Goal: Contribute content

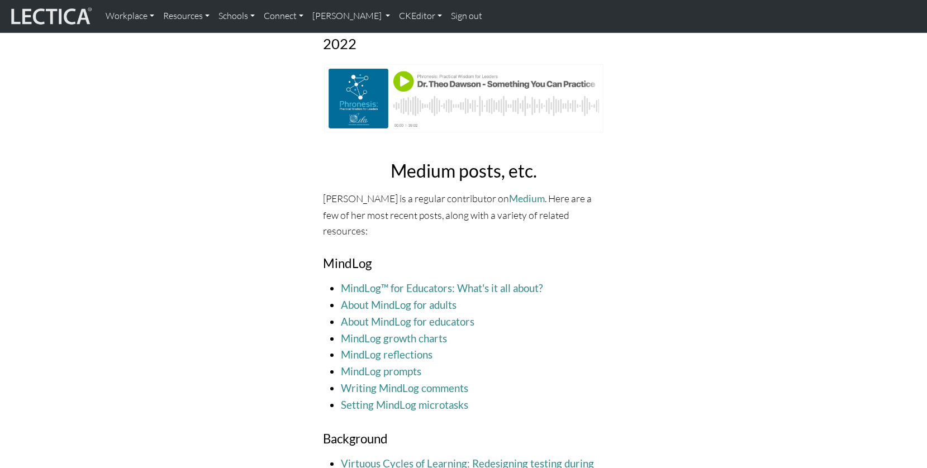
scroll to position [949, 0]
click at [475, 396] on li "Setting MindLog microtasks" at bounding box center [473, 404] width 264 height 17
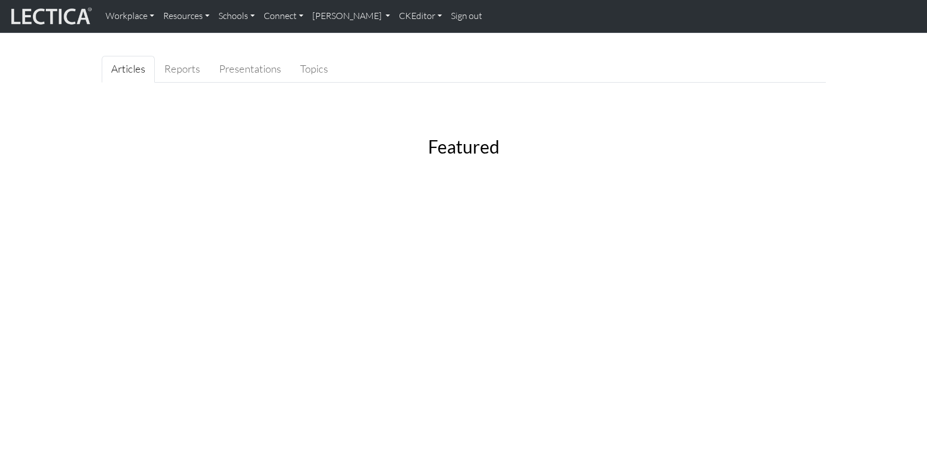
scroll to position [0, 0]
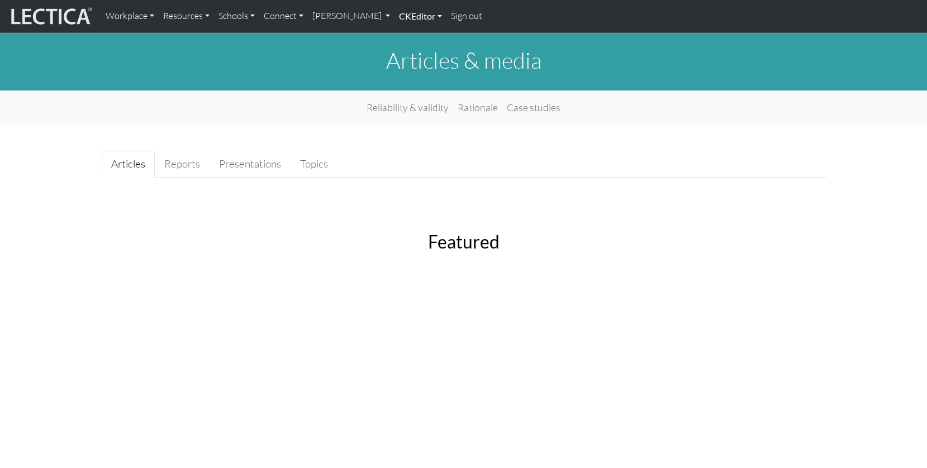
click at [394, 19] on link "CKEditor" at bounding box center [420, 15] width 52 height 23
click at [403, 41] on link "Edit" at bounding box center [414, 41] width 22 height 15
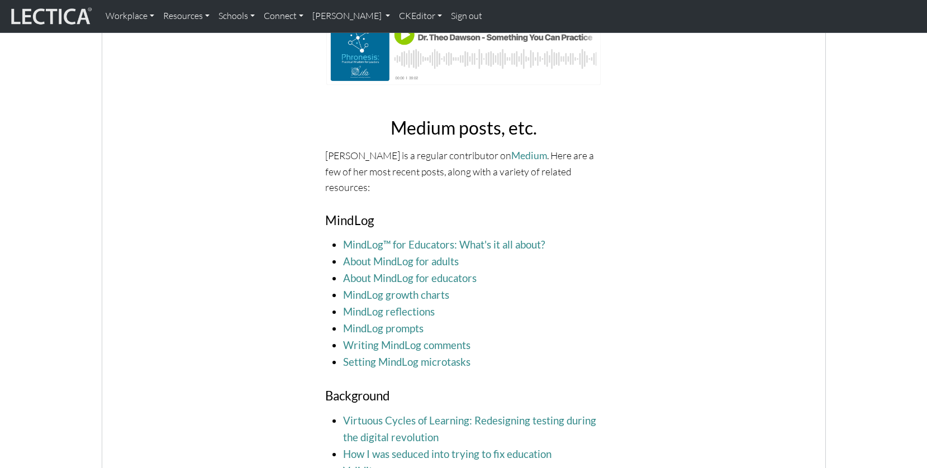
scroll to position [1091, 0]
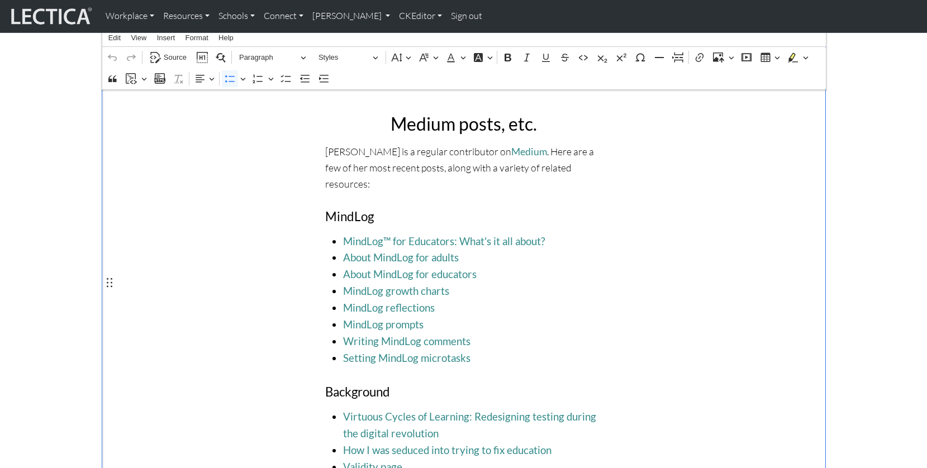
click at [475, 350] on span "Setting MindLog microtasks" at bounding box center [472, 358] width 258 height 17
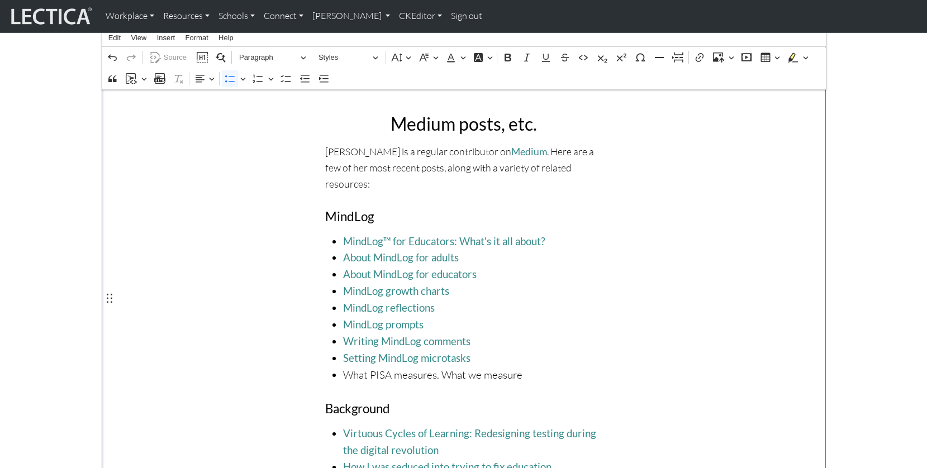
scroll to position [1092, 0]
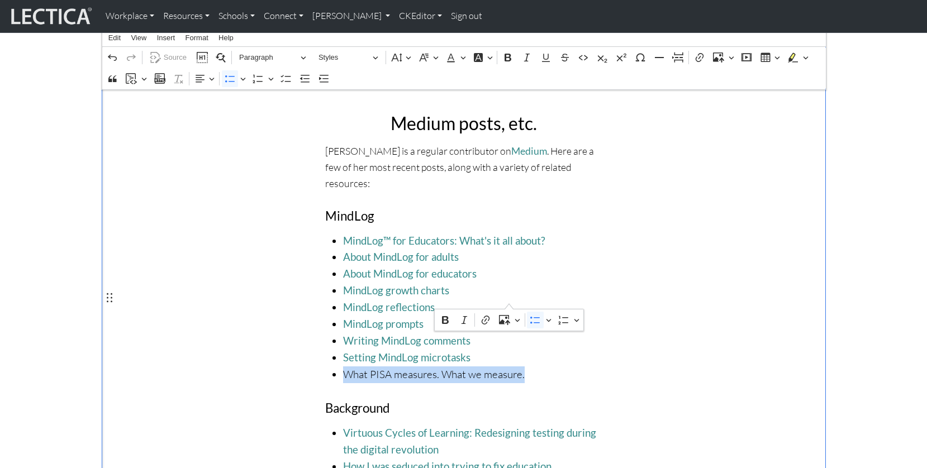
drag, startPoint x: 340, startPoint y: 296, endPoint x: 510, endPoint y: 297, distance: 169.8
click at [510, 297] on ul "MindLog™ for Educators: What's it all about? About MindLog for adults About Min…" at bounding box center [463, 308] width 276 height 150
click at [485, 317] on icon "Editor contextual toolbar" at bounding box center [485, 320] width 8 height 9
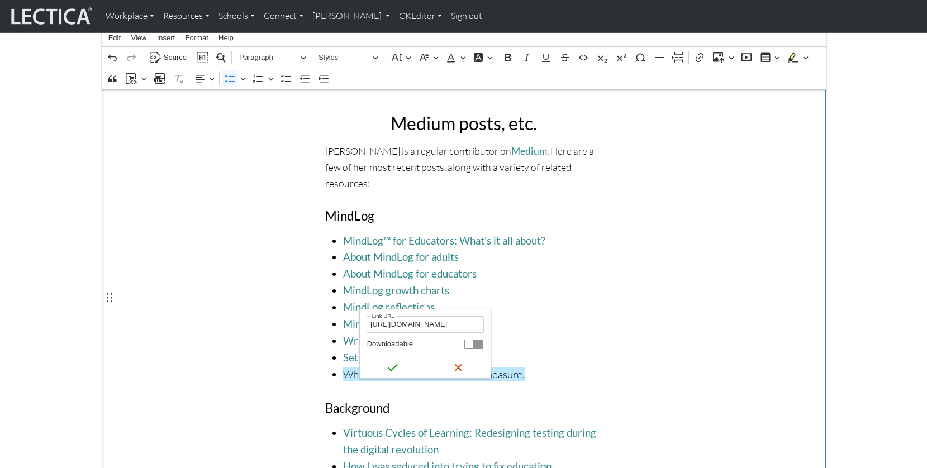
scroll to position [0, 377]
type input "https://theo-dawson.medium.com/what-pisa-measures-what-we-measure-e083621f2c87?…"
click at [390, 367] on icon "submit" at bounding box center [392, 367] width 11 height 11
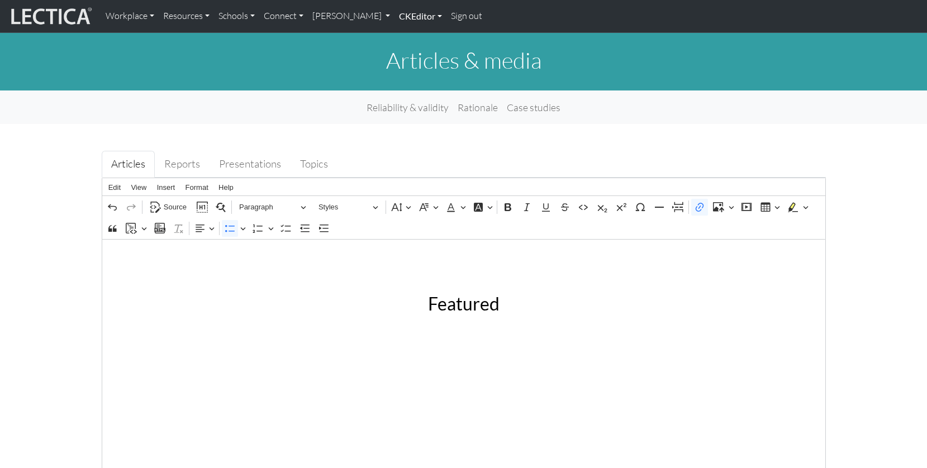
click at [394, 15] on link "CKEditor" at bounding box center [420, 15] width 52 height 23
click at [293, 49] on h1 "Articles & media" at bounding box center [464, 60] width 724 height 27
click at [394, 15] on link "CKEditor" at bounding box center [420, 15] width 52 height 23
click at [309, 59] on h1 "Articles & media" at bounding box center [464, 60] width 724 height 27
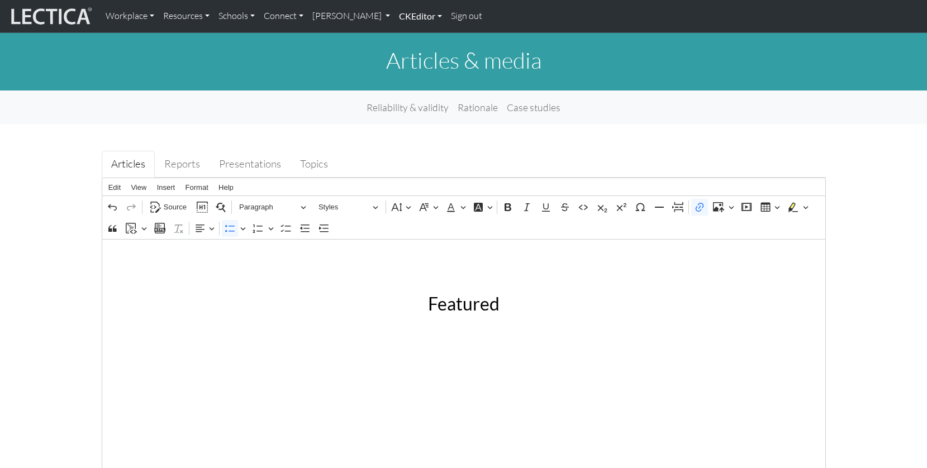
click at [395, 16] on link "CKEditor" at bounding box center [420, 15] width 52 height 23
click at [403, 37] on link "Edit" at bounding box center [414, 41] width 22 height 15
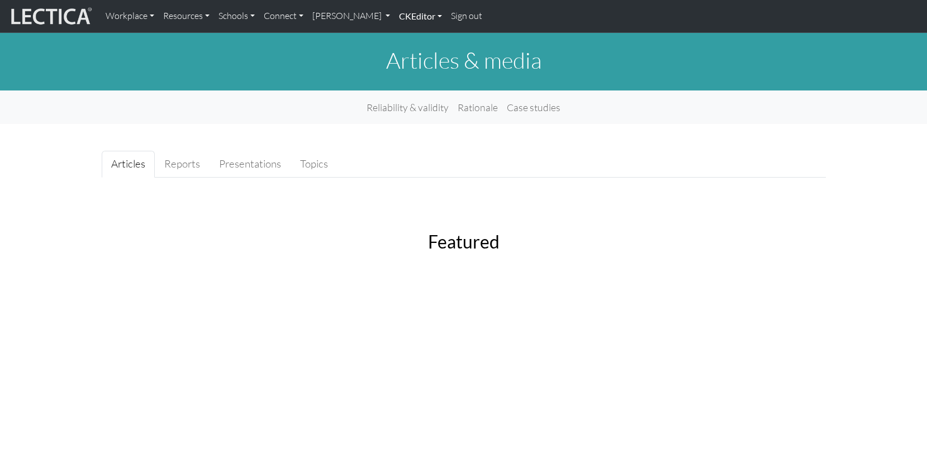
click at [394, 18] on link "CKEditor" at bounding box center [420, 15] width 52 height 23
click at [403, 35] on link "Edit" at bounding box center [414, 41] width 22 height 15
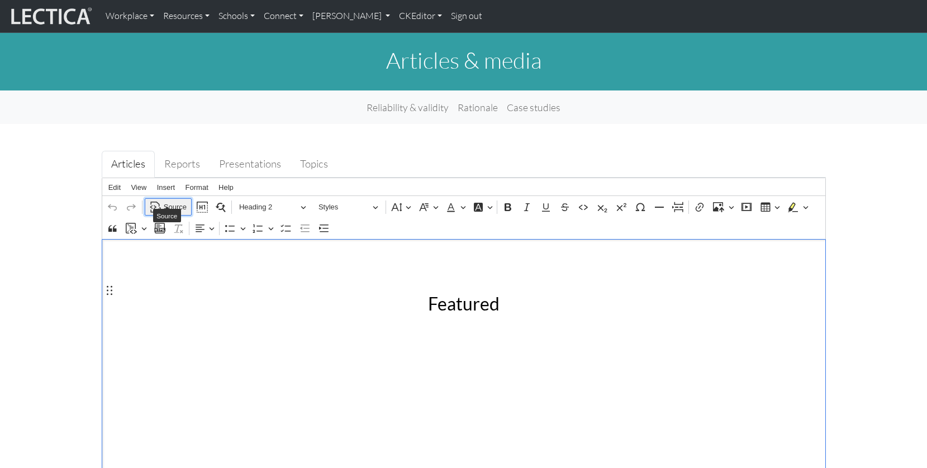
click at [173, 200] on span "Source" at bounding box center [175, 206] width 23 height 13
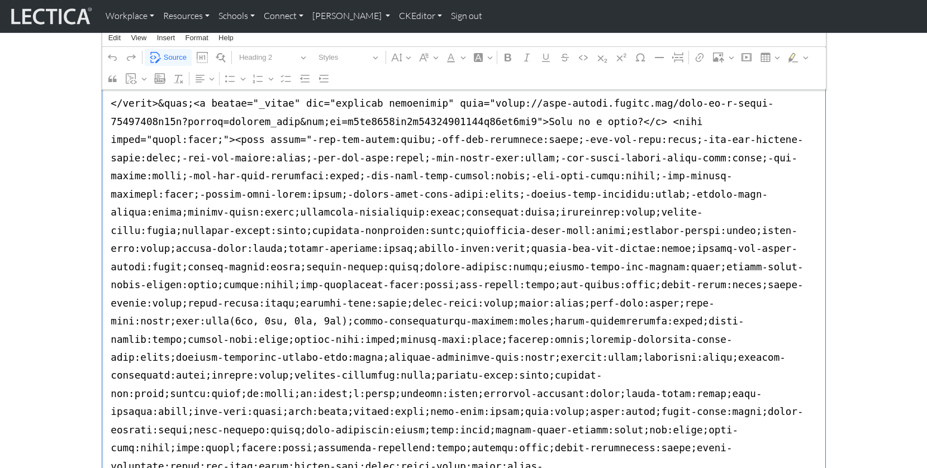
scroll to position [6266, 0]
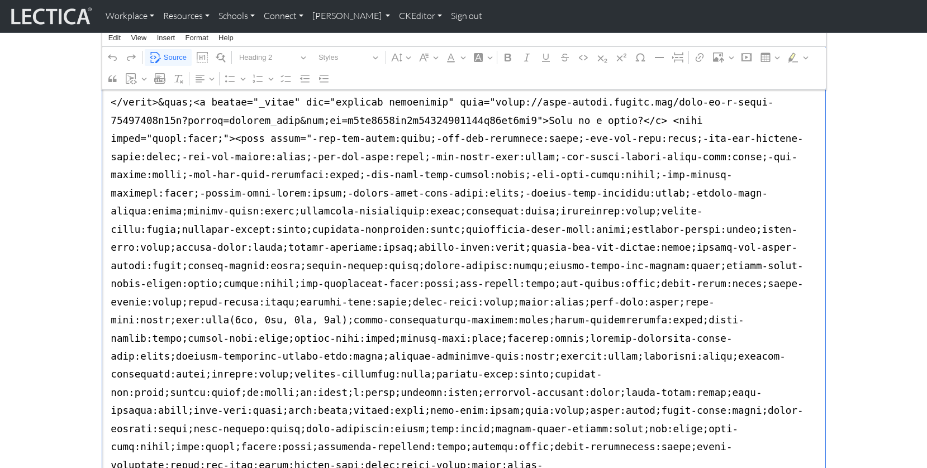
drag, startPoint x: 109, startPoint y: 220, endPoint x: 111, endPoint y: 264, distance: 43.6
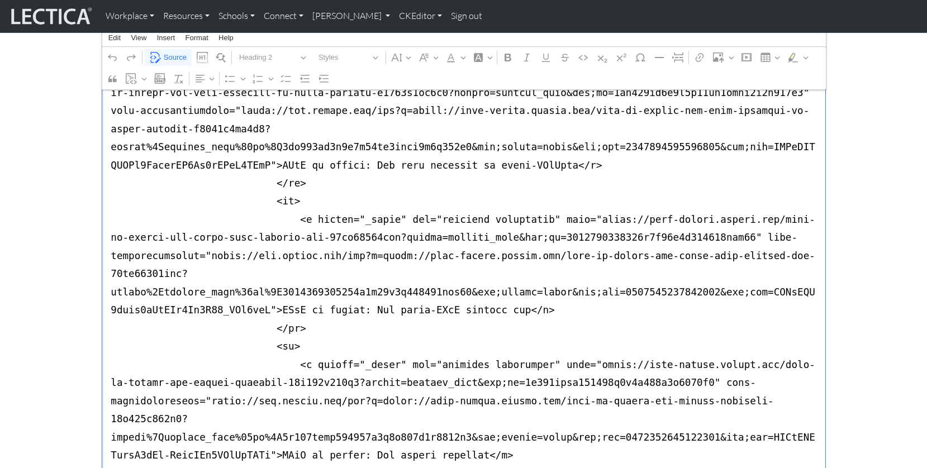
scroll to position [5552, 0]
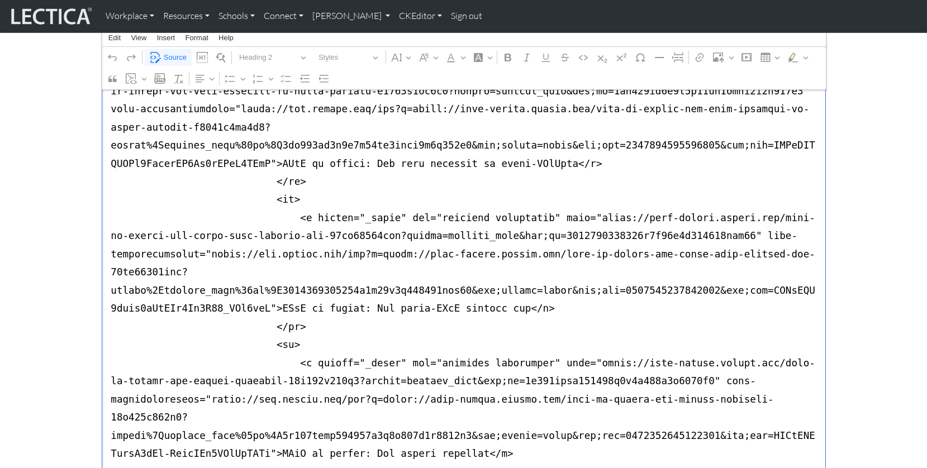
drag, startPoint x: 109, startPoint y: 299, endPoint x: 158, endPoint y: 360, distance: 77.5
drag, startPoint x: 107, startPoint y: 362, endPoint x: 159, endPoint y: 429, distance: 84.3
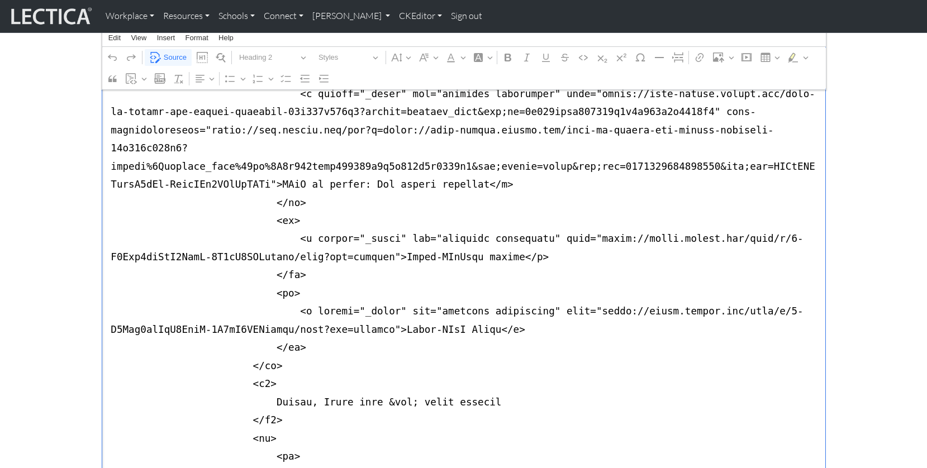
scroll to position [5823, 0]
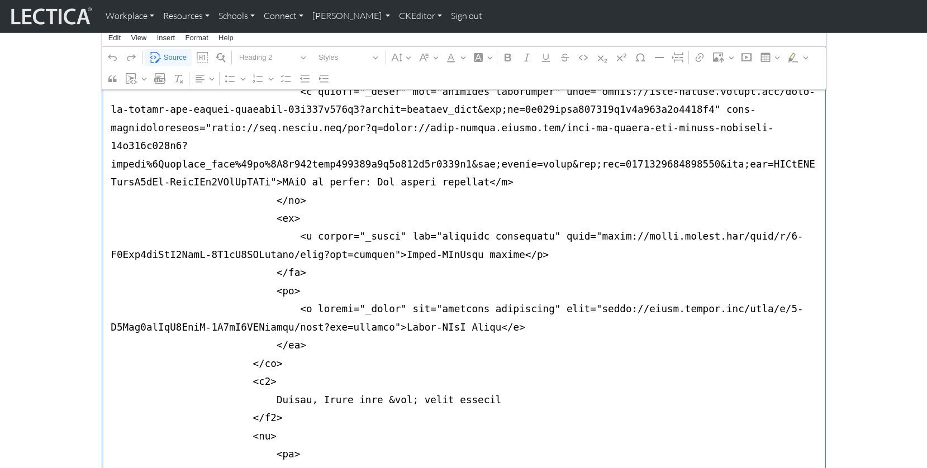
drag, startPoint x: 105, startPoint y: 262, endPoint x: 187, endPoint y: 295, distance: 88.5
drag, startPoint x: 111, startPoint y: 329, endPoint x: 160, endPoint y: 360, distance: 58.0
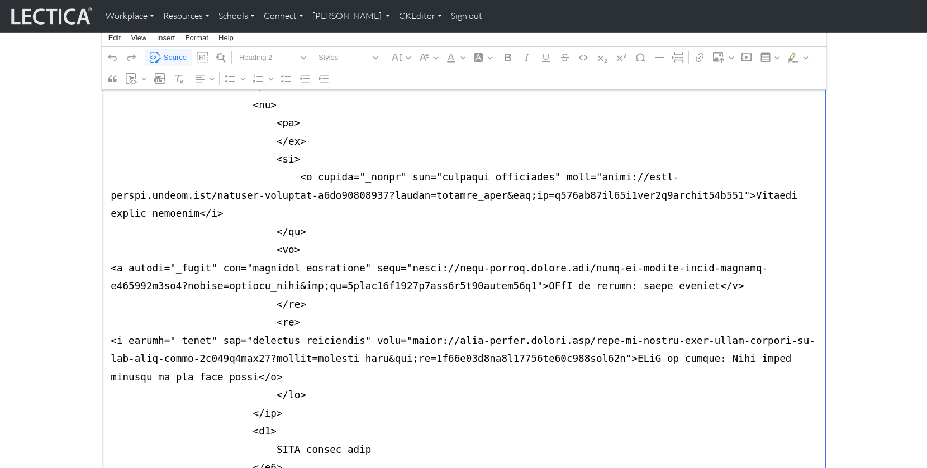
scroll to position [6156, 0]
drag, startPoint x: 108, startPoint y: 181, endPoint x: 159, endPoint y: 219, distance: 64.2
drag, startPoint x: 108, startPoint y: 255, endPoint x: 159, endPoint y: 285, distance: 58.6
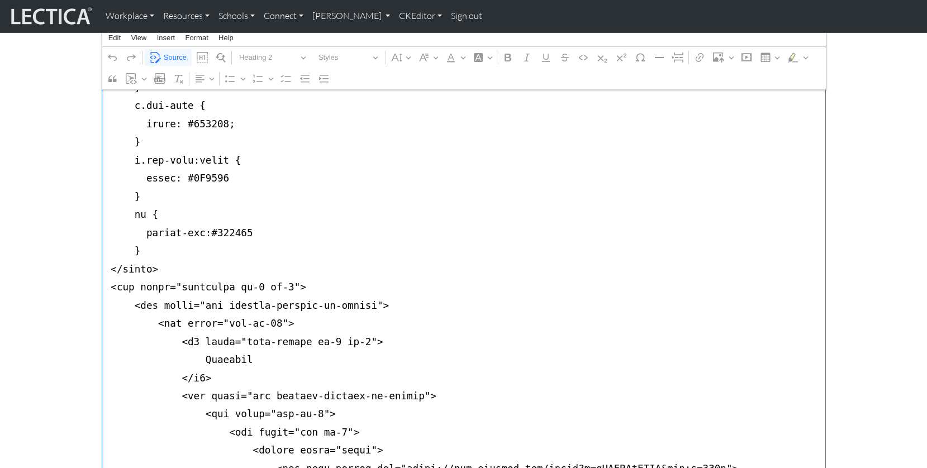
scroll to position [432, 0]
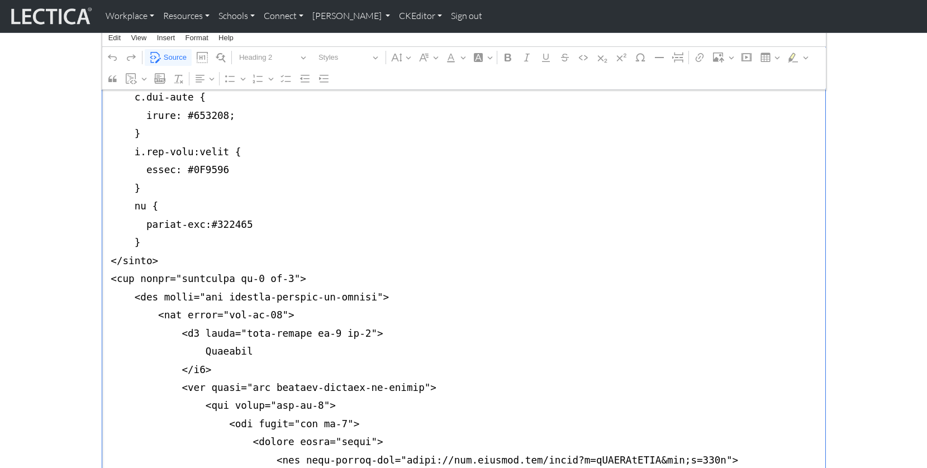
drag, startPoint x: 105, startPoint y: 239, endPoint x: 102, endPoint y: 286, distance: 47.6
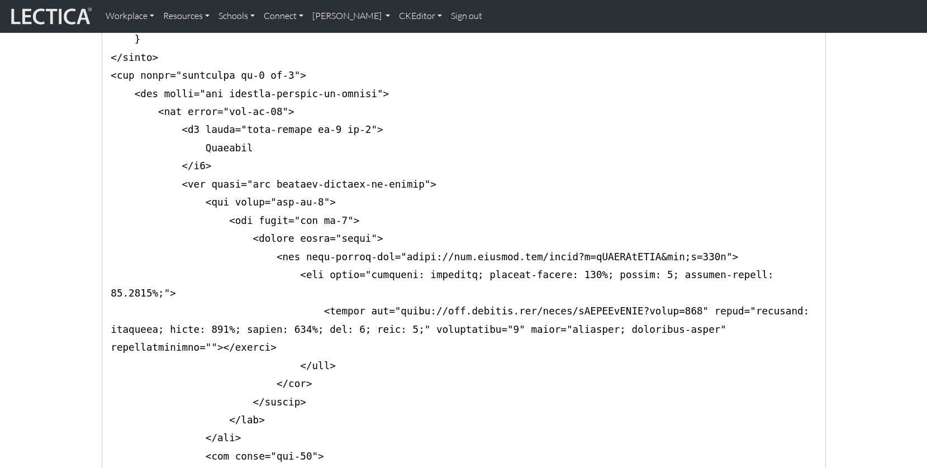
scroll to position [9080, 0]
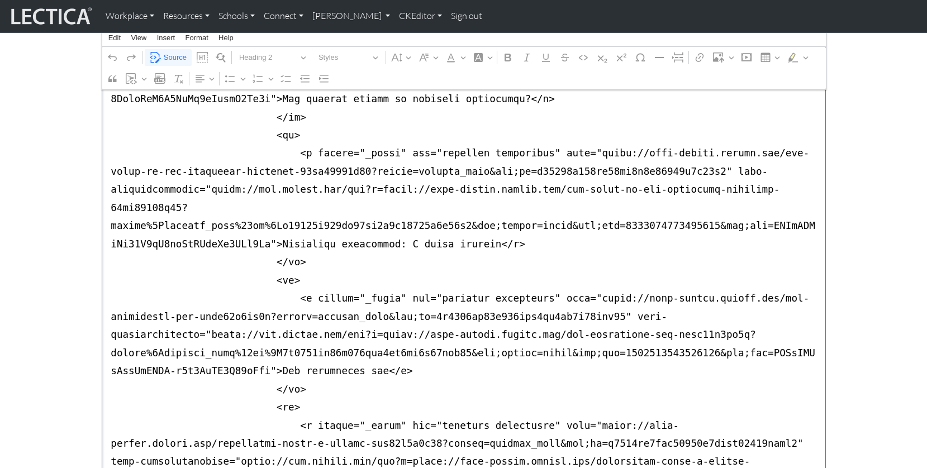
paste textarea "<div class="container mb-5 mt-5"> <div class="row justify-content-md-center"> <…"
drag, startPoint x: 150, startPoint y: 201, endPoint x: 102, endPoint y: 200, distance: 48.0
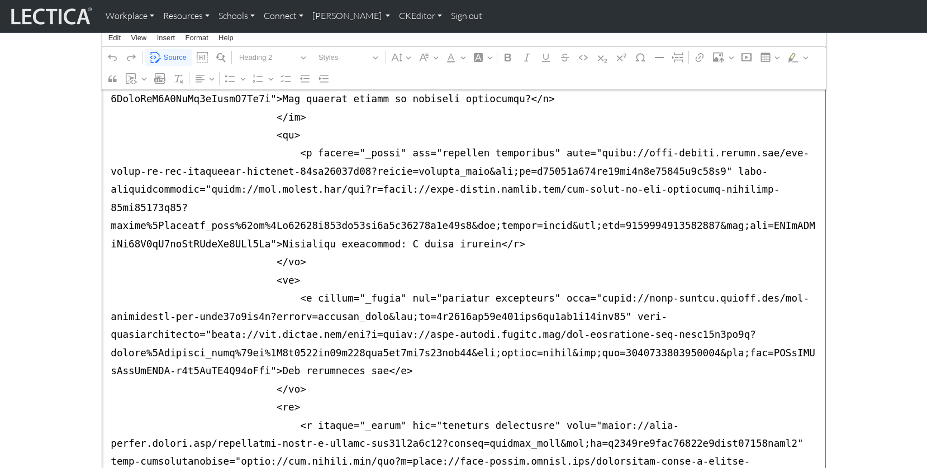
paste textarea "/div><"
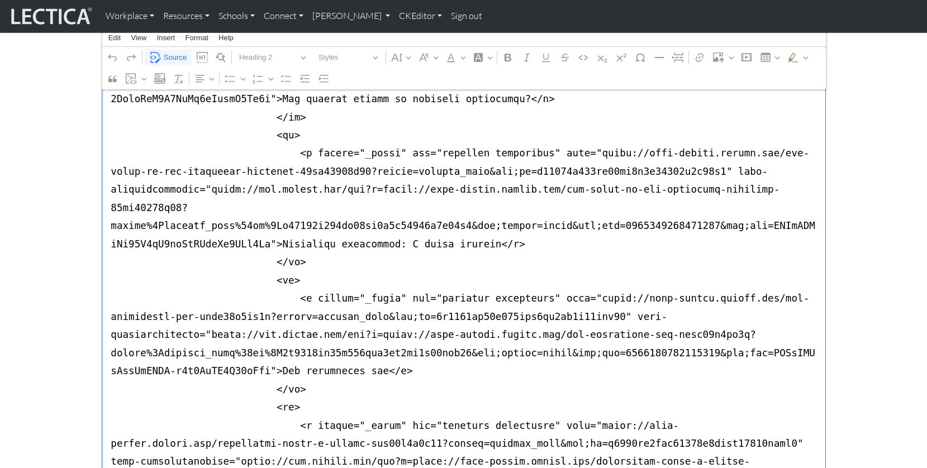
drag, startPoint x: 262, startPoint y: 288, endPoint x: 270, endPoint y: 289, distance: 8.5
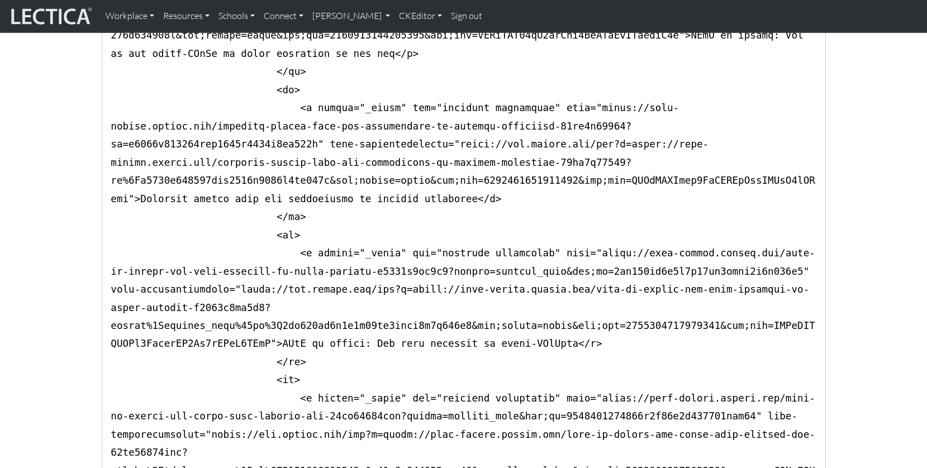
scroll to position [472, 0]
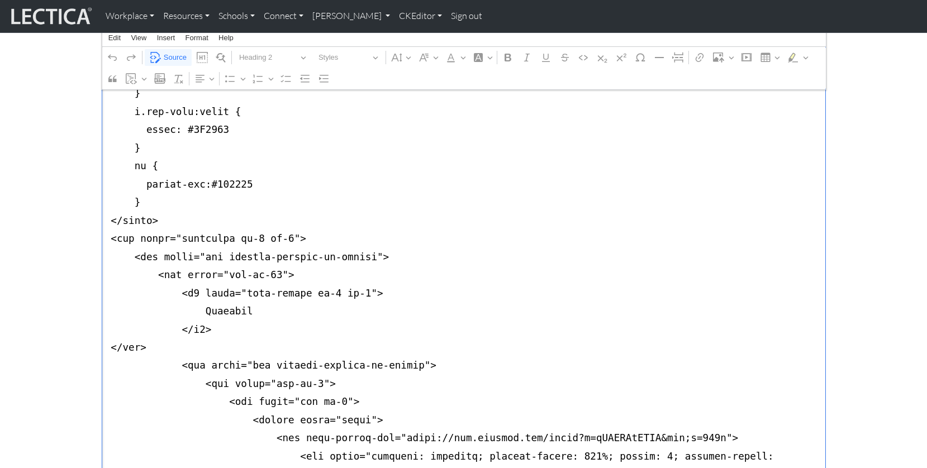
drag, startPoint x: 149, startPoint y: 297, endPoint x: 99, endPoint y: 294, distance: 49.2
paste textarea "</div>"
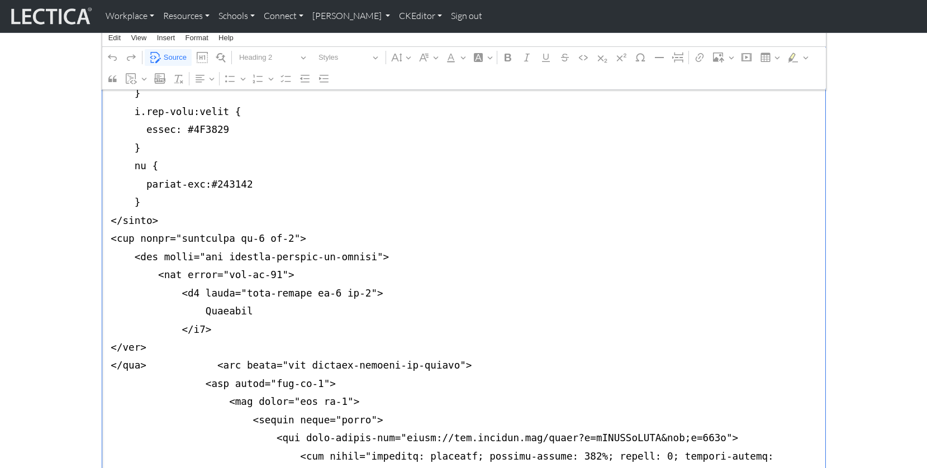
paste textarea "</div>"
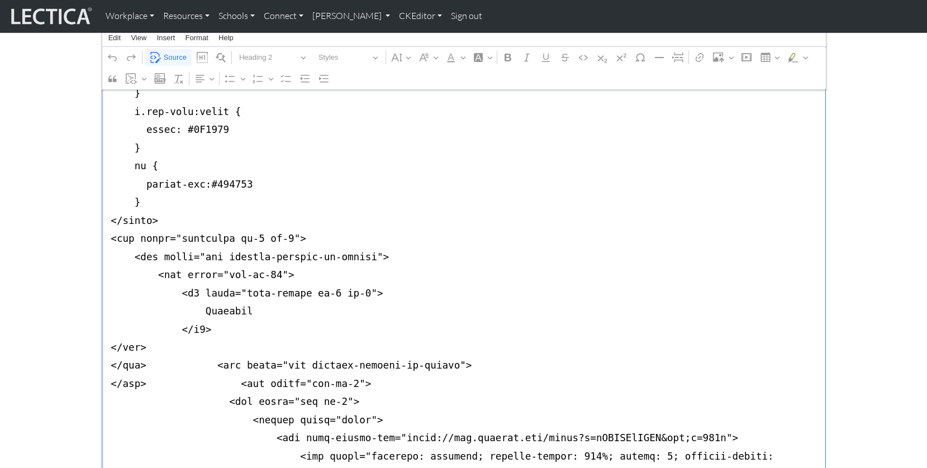
drag, startPoint x: 145, startPoint y: 336, endPoint x: 111, endPoint y: 337, distance: 34.7
paste textarea "</div>"
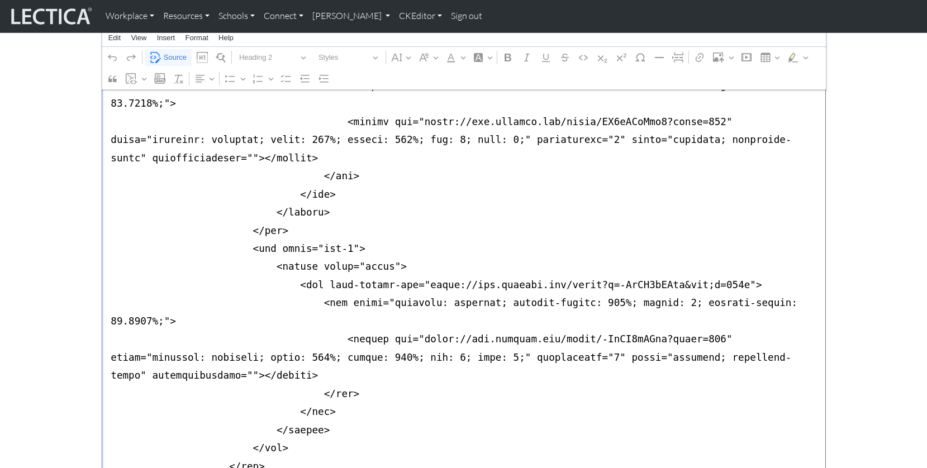
scroll to position [1090, 0]
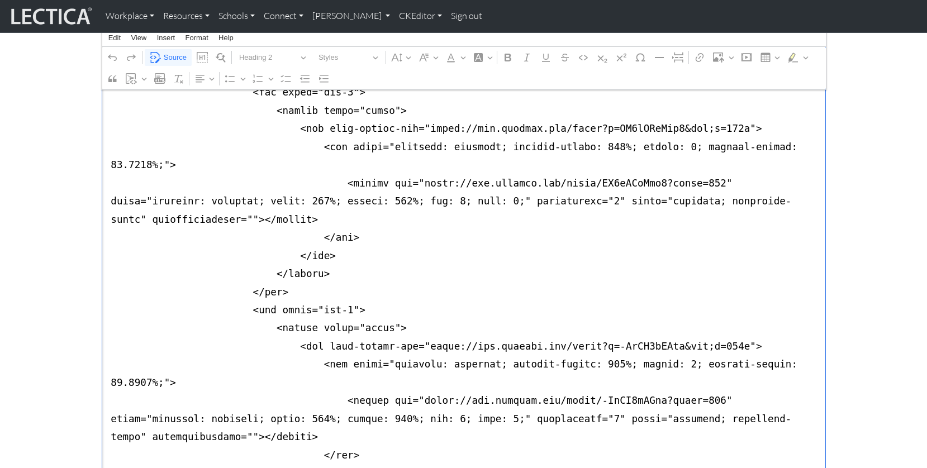
type textarea "<style type="text/css"> h5 { font-weight: 400; font-size: 1rem; margin-bottom: …"
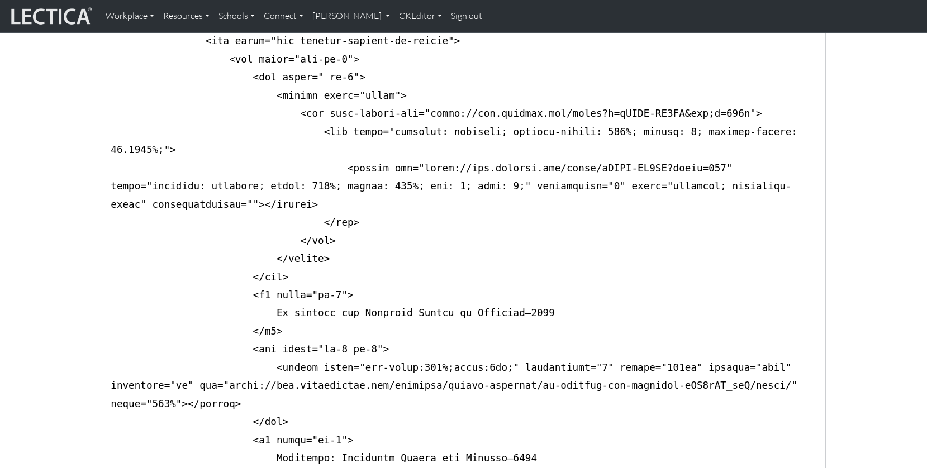
scroll to position [1623, 0]
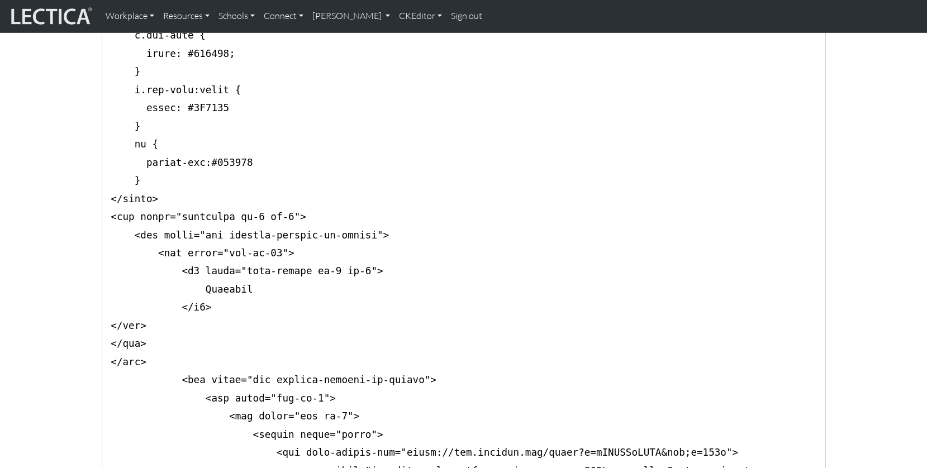
scroll to position [0, 0]
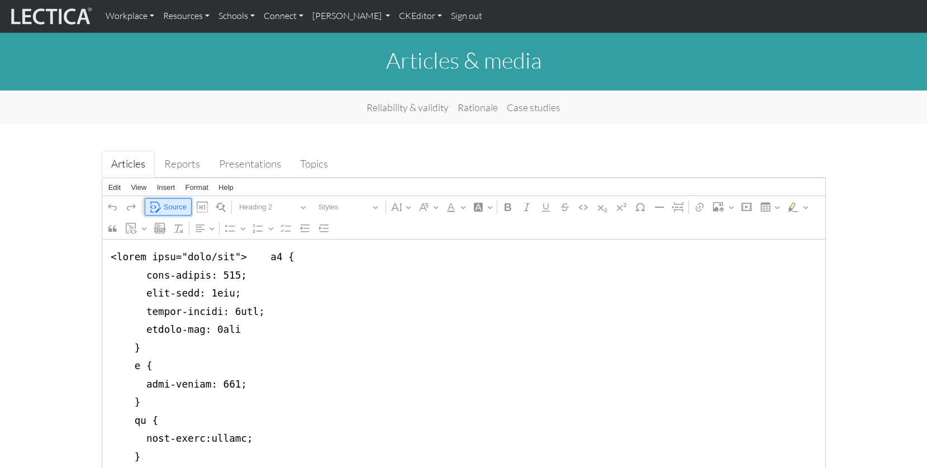
click at [174, 200] on span "Source" at bounding box center [175, 206] width 23 height 13
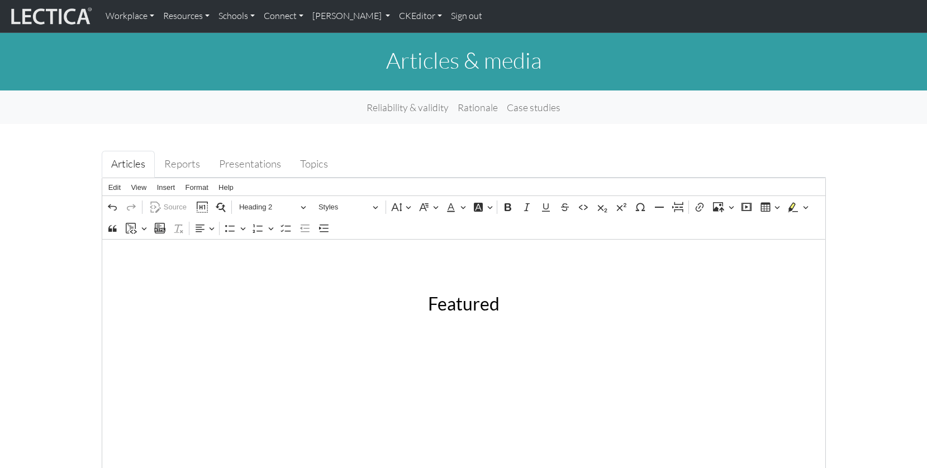
click at [394, 17] on link "CKEditor" at bounding box center [420, 15] width 52 height 23
click at [403, 42] on link "Edit" at bounding box center [414, 41] width 22 height 15
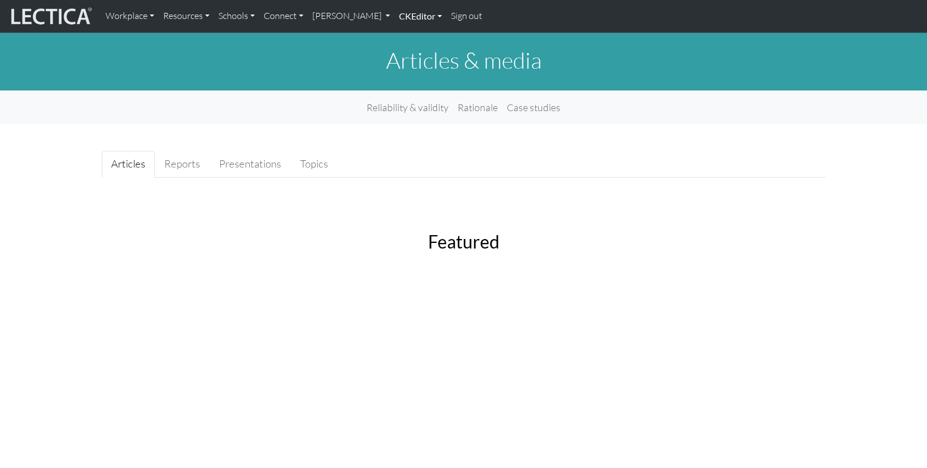
click at [394, 16] on link "CKEditor" at bounding box center [420, 15] width 52 height 23
click at [403, 36] on link "Edit" at bounding box center [414, 41] width 22 height 15
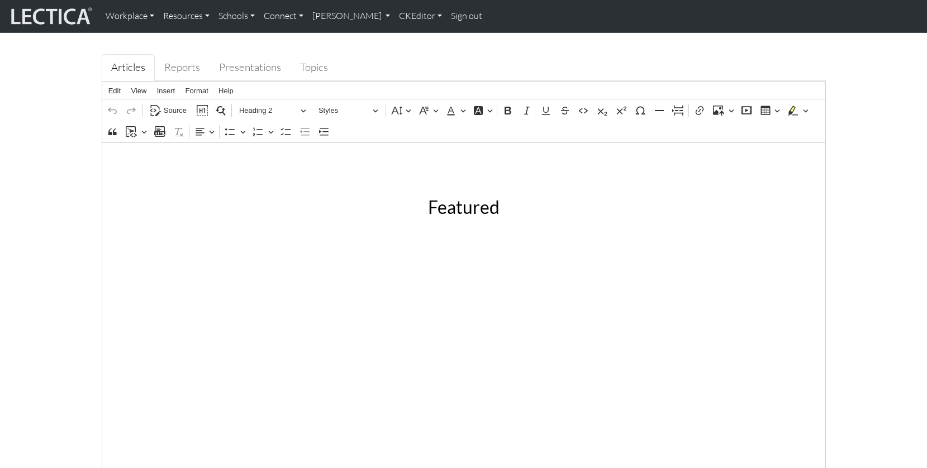
scroll to position [98, 0]
click at [114, 86] on span "Edit" at bounding box center [114, 89] width 12 height 7
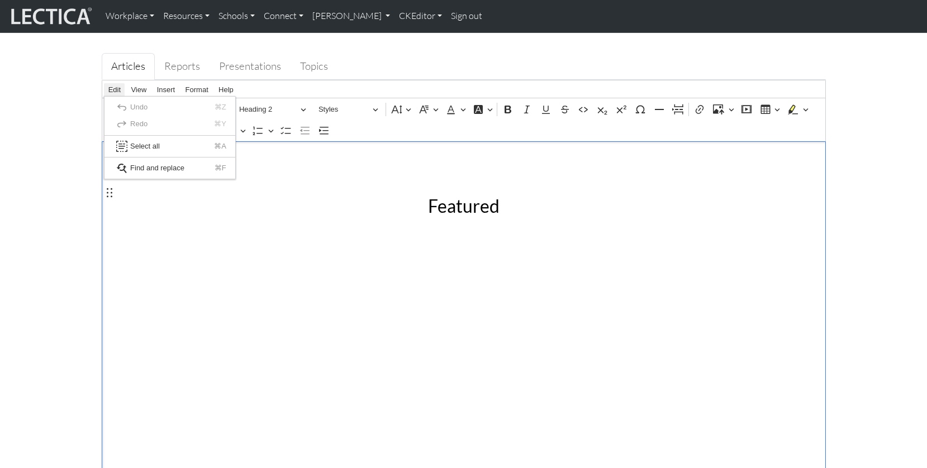
click at [176, 103] on span "Source" at bounding box center [175, 109] width 23 height 13
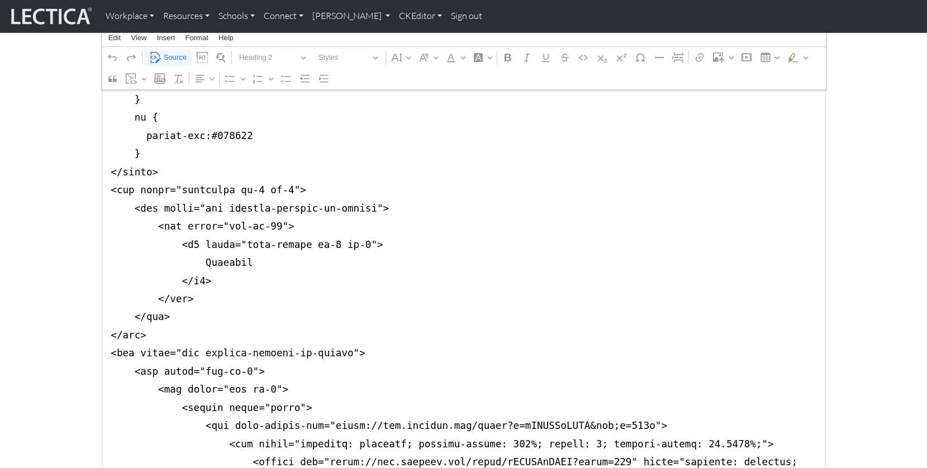
scroll to position [535, 0]
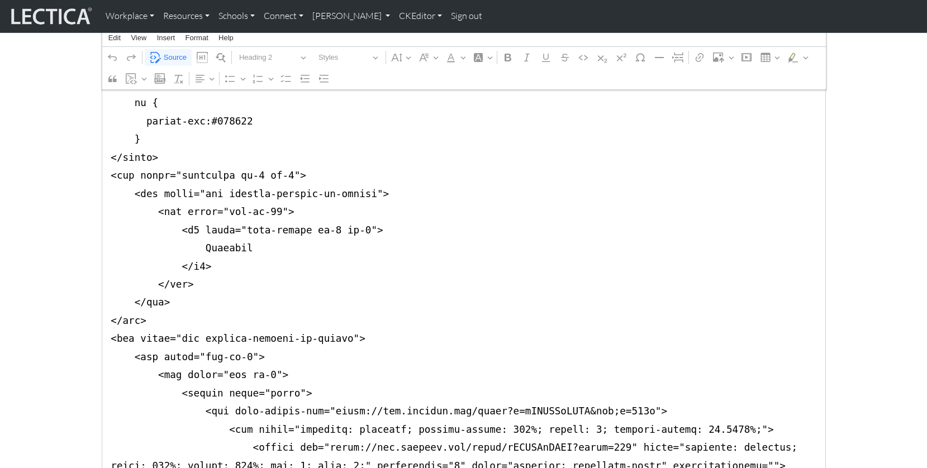
drag, startPoint x: 247, startPoint y: 138, endPoint x: 254, endPoint y: 140, distance: 6.5
type textarea "<style type="text/css"> h5 { font-weight: 400; font-size: 1rem; margin-bottom: …"
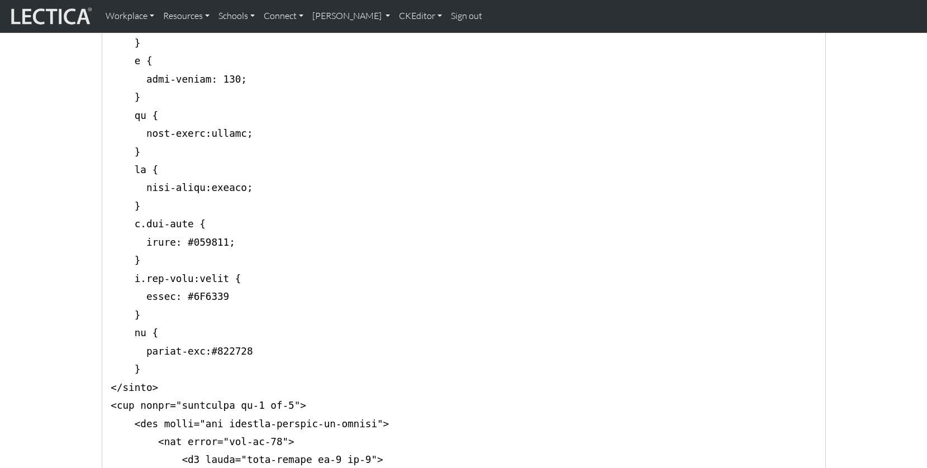
scroll to position [0, 0]
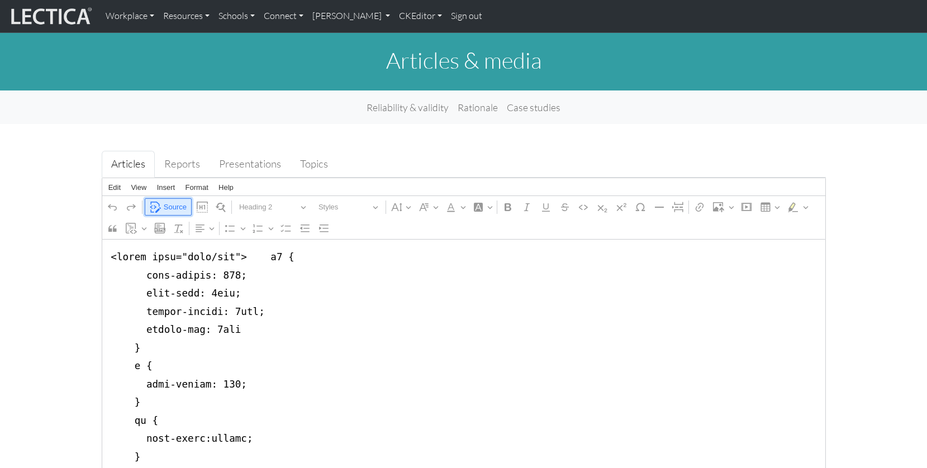
click at [169, 200] on span "Source" at bounding box center [175, 206] width 23 height 13
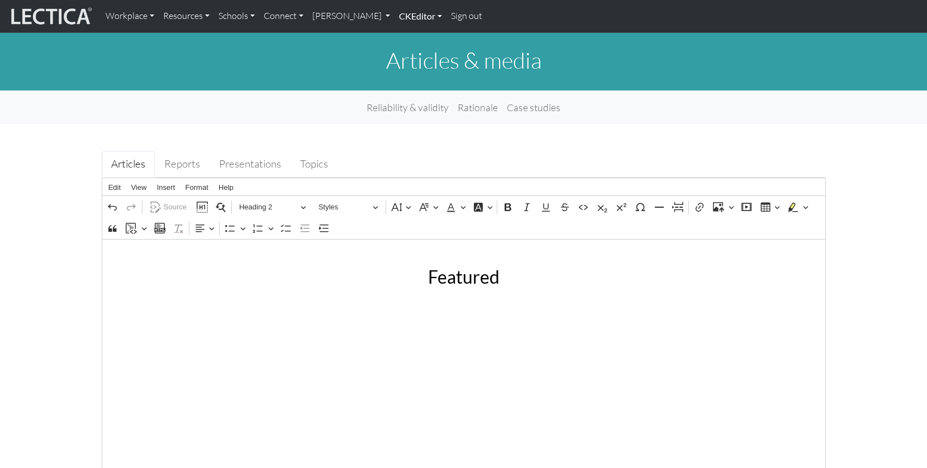
click at [394, 17] on link "CKEditor" at bounding box center [420, 15] width 52 height 23
click at [403, 34] on link "Edit" at bounding box center [414, 41] width 22 height 15
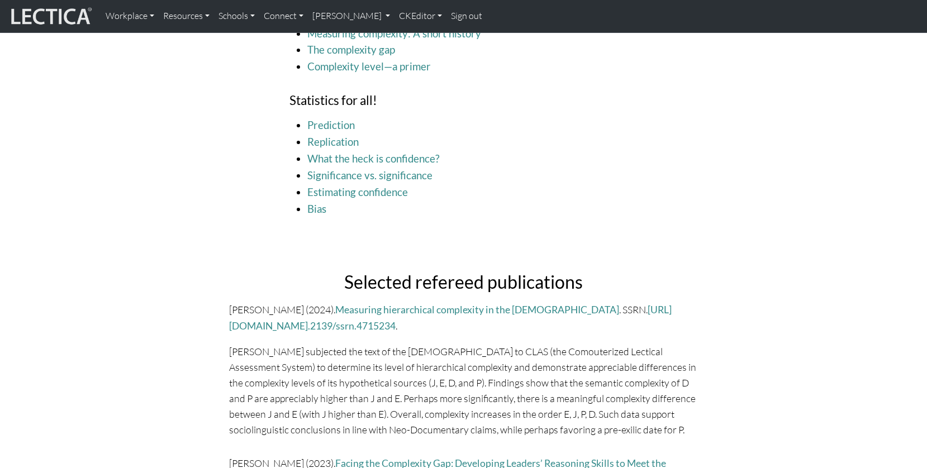
scroll to position [2602, 0]
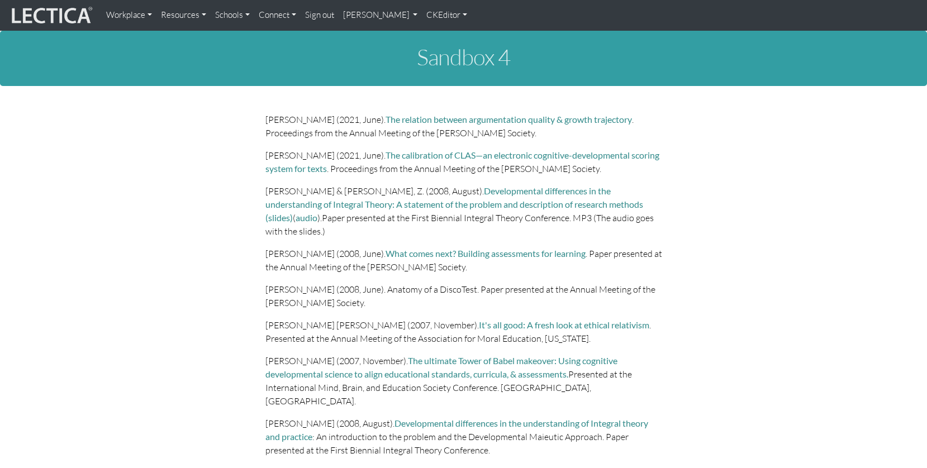
click at [304, 184] on p "Dawson, T. L., & Stein, Z. (2008, August). Developmental differences in the und…" at bounding box center [463, 211] width 397 height 54
click at [422, 15] on link "CKEditor" at bounding box center [447, 15] width 50 height 22
click at [431, 32] on link "Edit" at bounding box center [442, 38] width 22 height 13
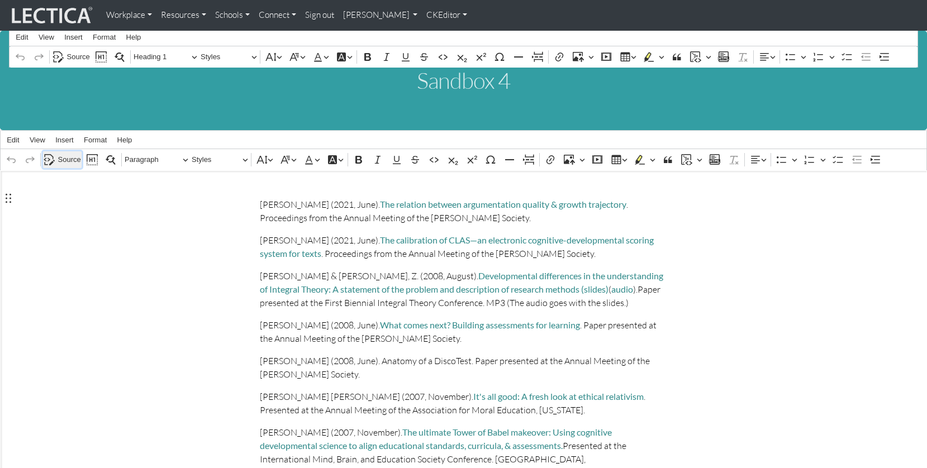
click at [51, 156] on icon "Editor toolbar" at bounding box center [49, 159] width 11 height 11
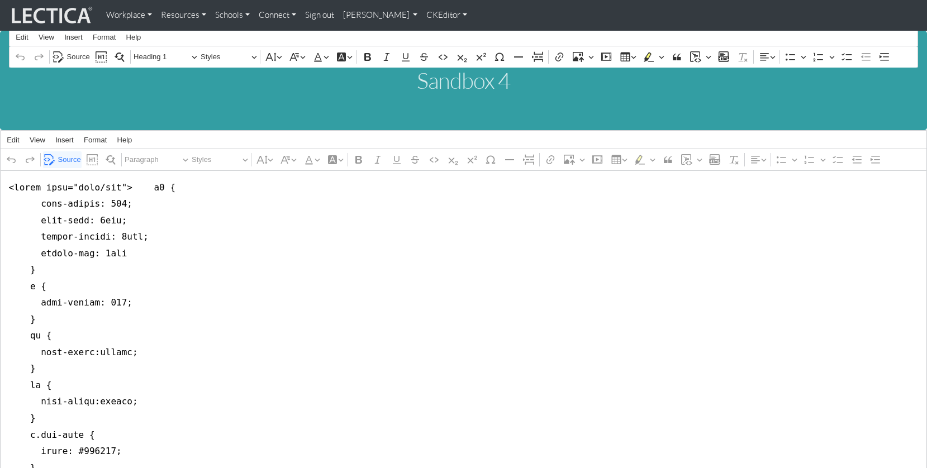
scroll to position [14208, 0]
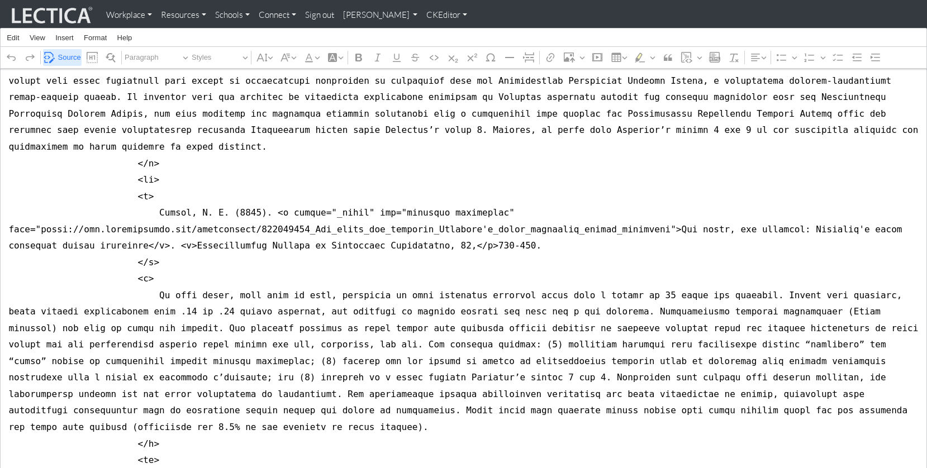
type textarea "<style type="text/css"> h5 { font-weight: 400; font-size: 1rem; margin-bottom: …"
click at [70, 55] on span "Source" at bounding box center [69, 57] width 23 height 13
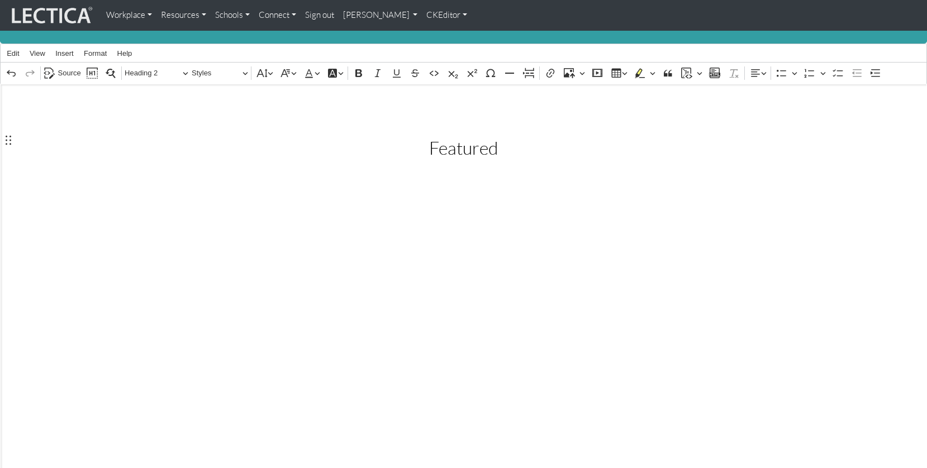
scroll to position [85, 0]
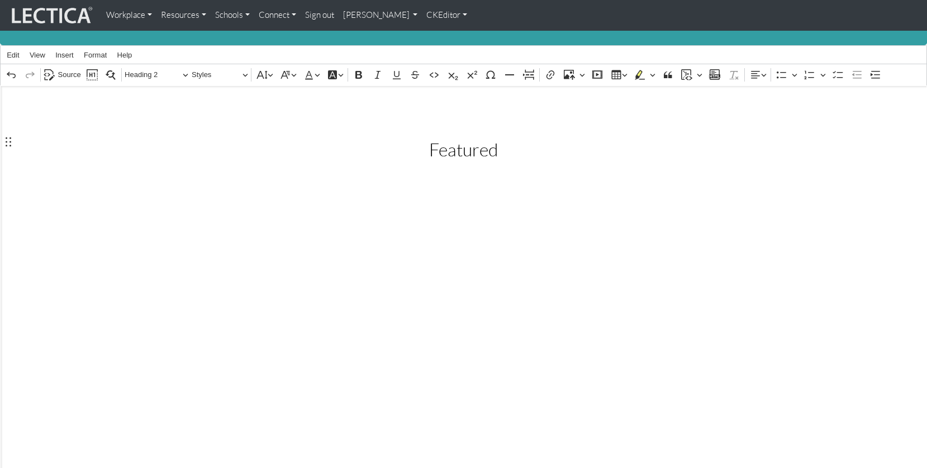
click at [65, 56] on button "Insert" at bounding box center [64, 55] width 26 height 13
drag, startPoint x: 228, startPoint y: 174, endPoint x: 171, endPoint y: 151, distance: 61.9
click at [228, 174] on div "Featured" at bounding box center [463, 149] width 531 height 73
click at [67, 72] on span "Source" at bounding box center [69, 74] width 23 height 13
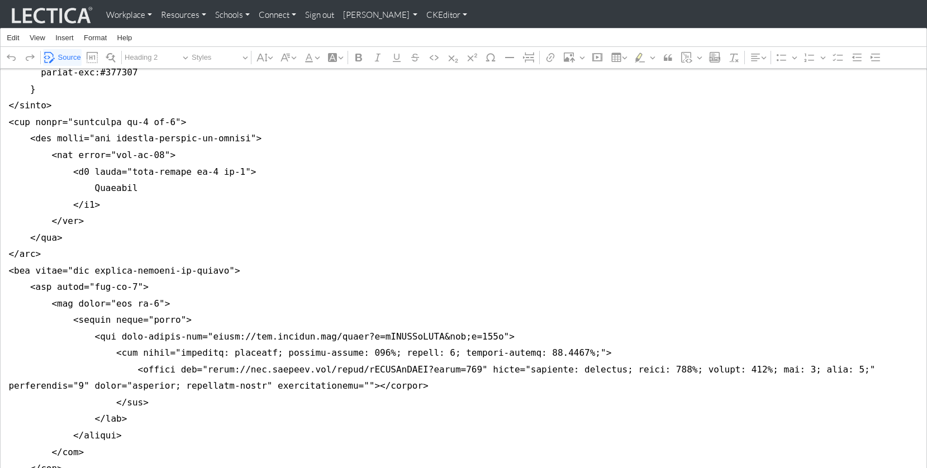
scroll to position [481, 0]
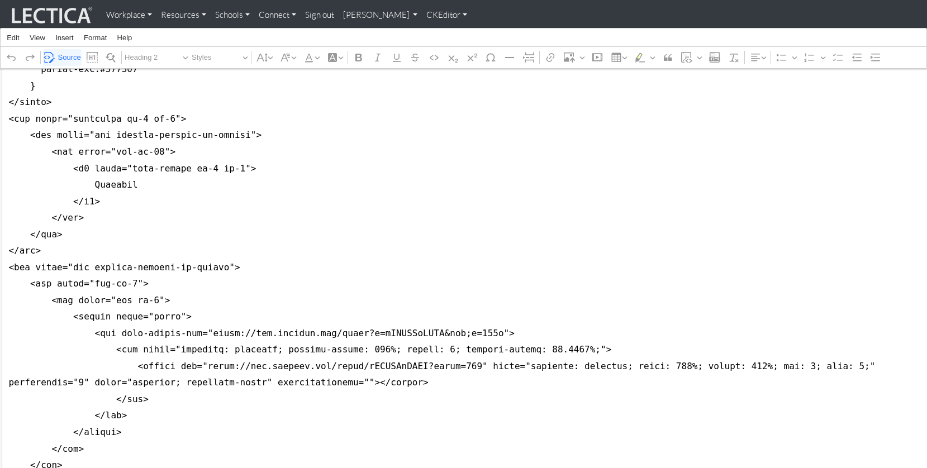
drag, startPoint x: 265, startPoint y: 223, endPoint x: 258, endPoint y: 222, distance: 7.3
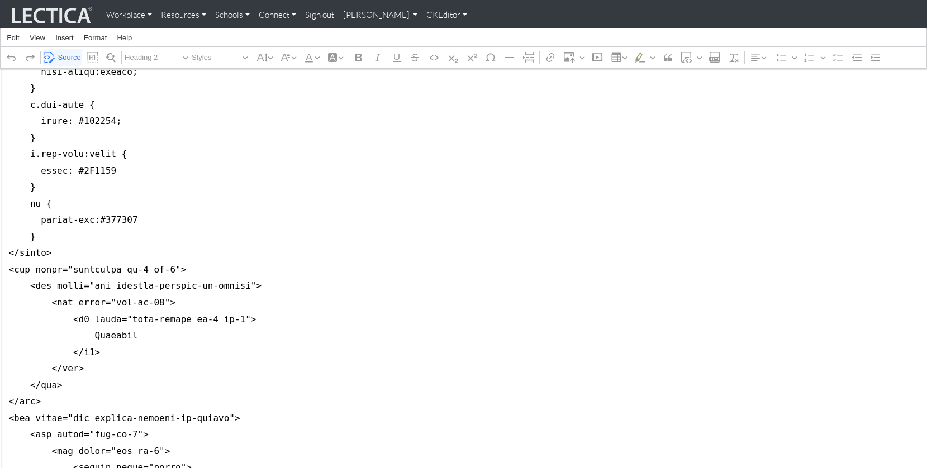
scroll to position [0, 0]
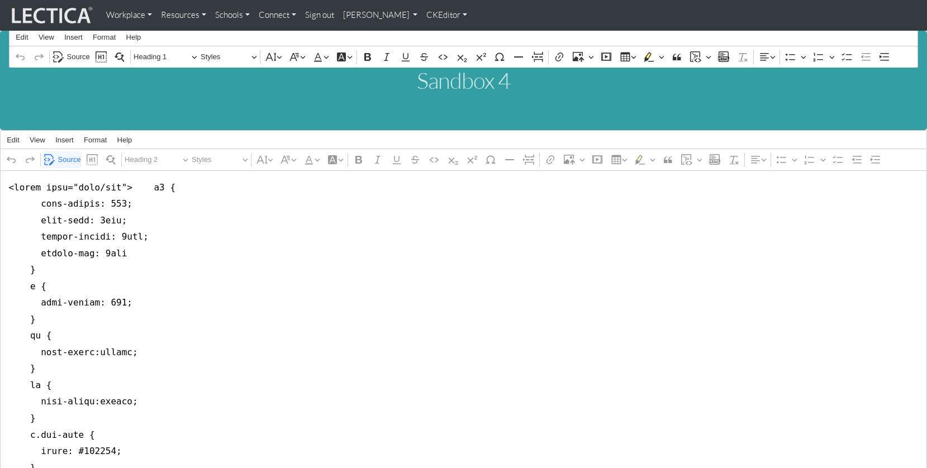
click at [423, 15] on link "CKEditor" at bounding box center [447, 15] width 50 height 22
click at [431, 34] on link "Stop editing" at bounding box center [454, 38] width 46 height 13
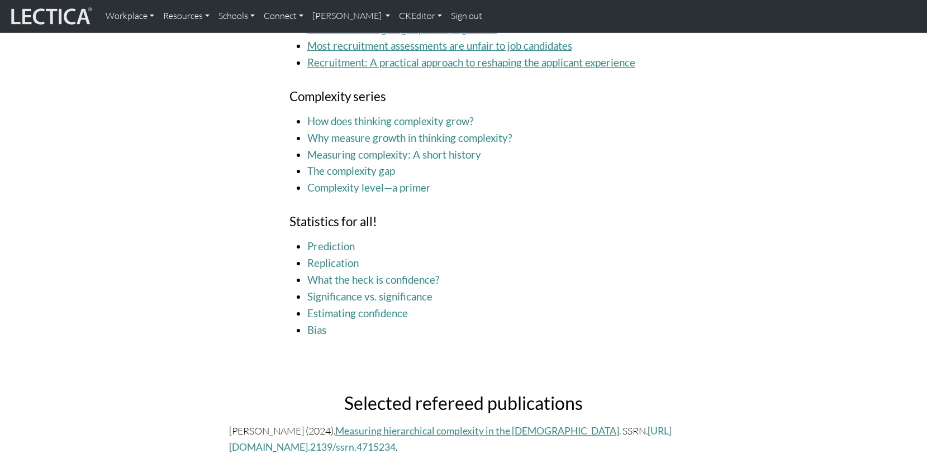
scroll to position [2514, 0]
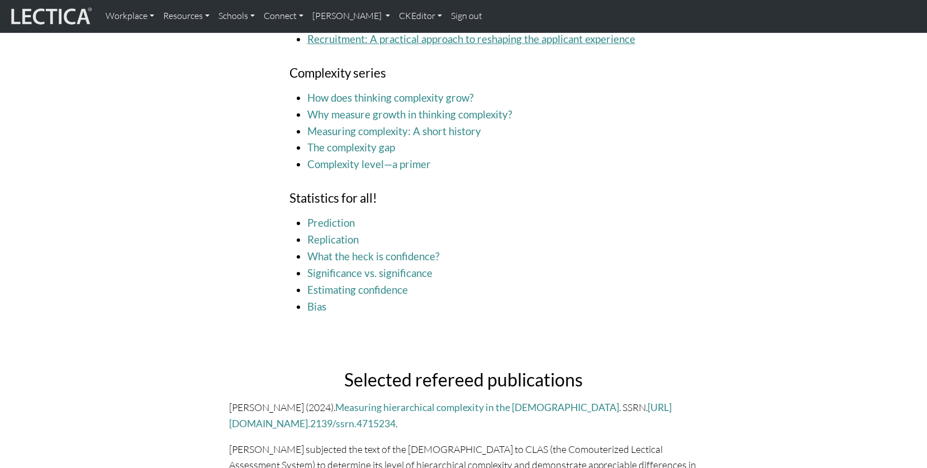
click at [402, 369] on h2 "Selected refereed publications" at bounding box center [463, 379] width 469 height 21
click at [352, 369] on h2 "Selected refereed publications" at bounding box center [463, 379] width 469 height 21
drag, startPoint x: 355, startPoint y: 214, endPoint x: 480, endPoint y: 217, distance: 125.1
click at [480, 369] on h2 "Selected refereed publications" at bounding box center [463, 379] width 469 height 21
copy h2 "Selected refereed"
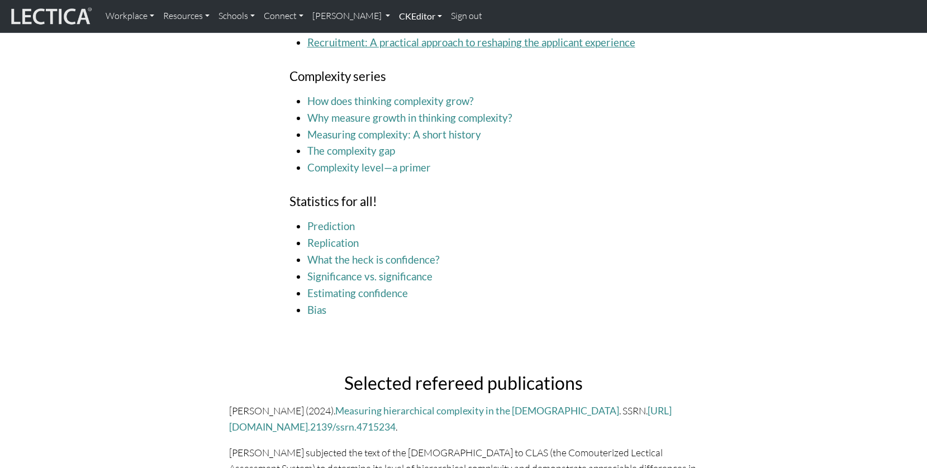
click at [394, 17] on link "CKEditor" at bounding box center [420, 15] width 52 height 23
click at [403, 36] on link "Edit" at bounding box center [414, 41] width 22 height 15
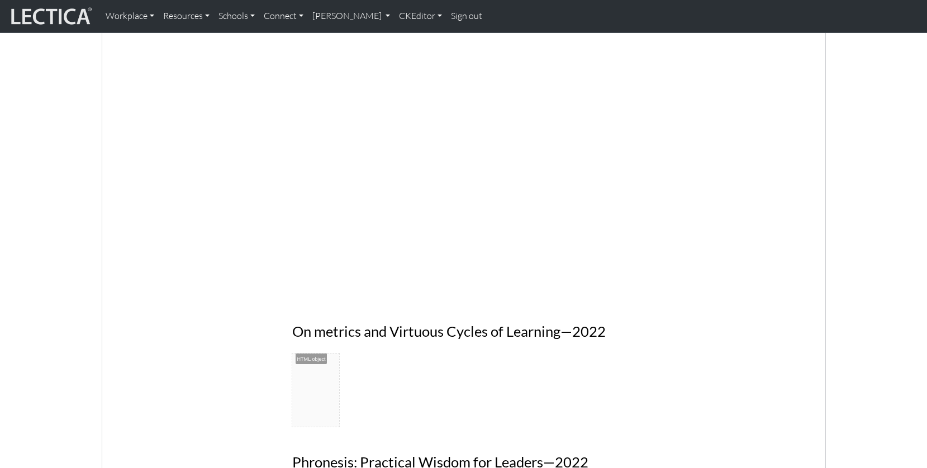
scroll to position [0, 0]
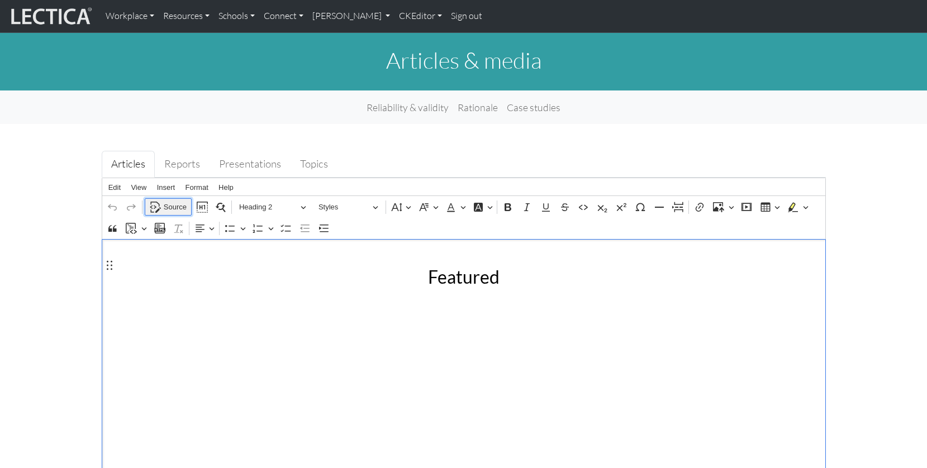
click at [174, 200] on span "Source" at bounding box center [175, 206] width 23 height 13
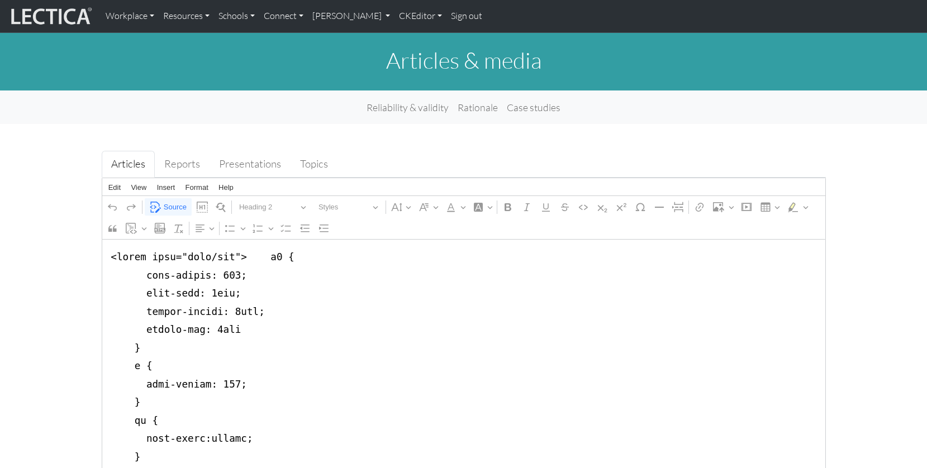
scroll to position [8995, 0]
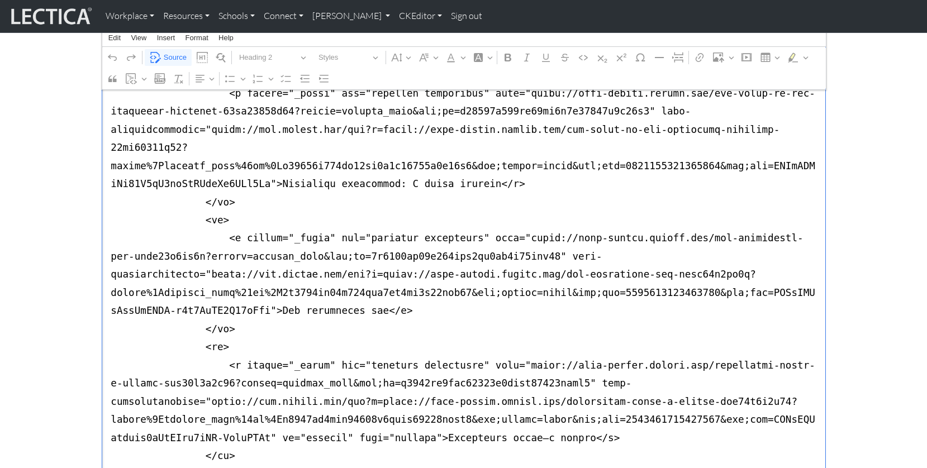
type textarea "<style type="text/css"> h5 { font-weight: 400; font-size: 1rem; margin-bottom: …"
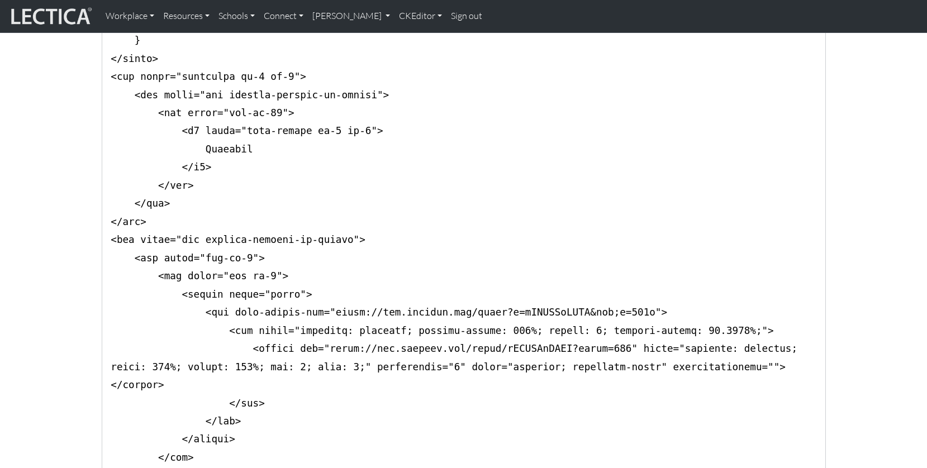
scroll to position [0, 0]
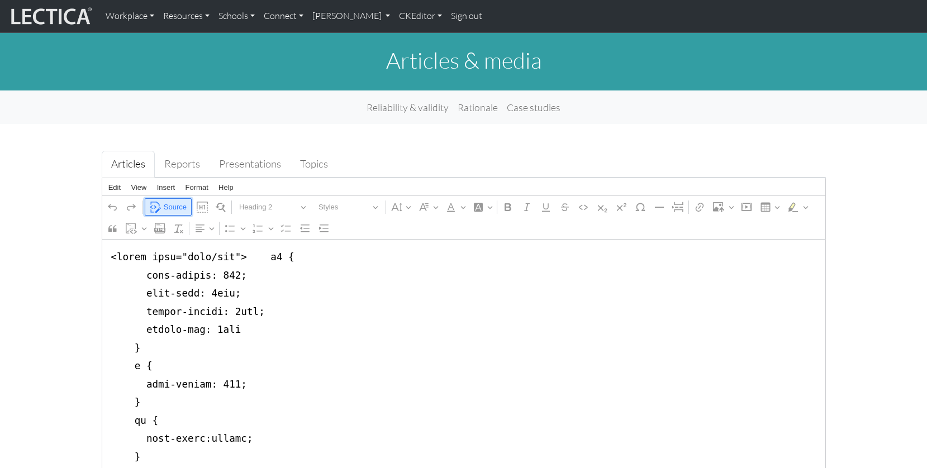
click at [172, 200] on span "Source" at bounding box center [175, 206] width 23 height 13
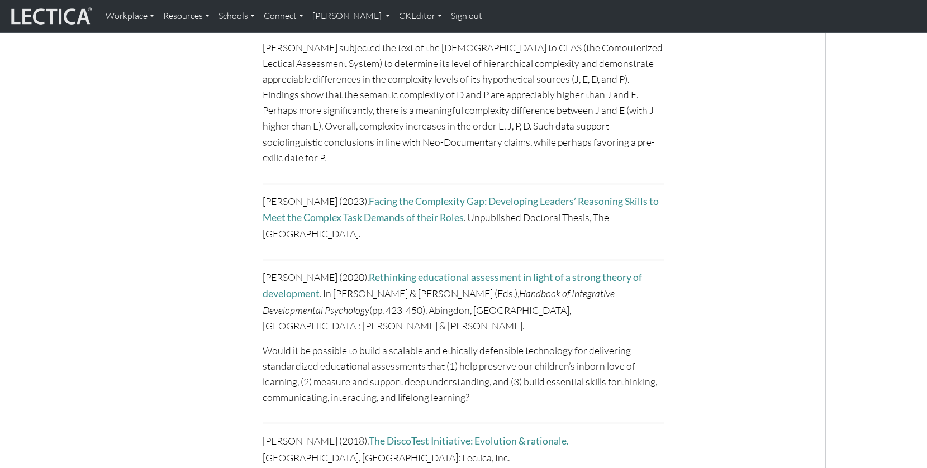
scroll to position [3039, 0]
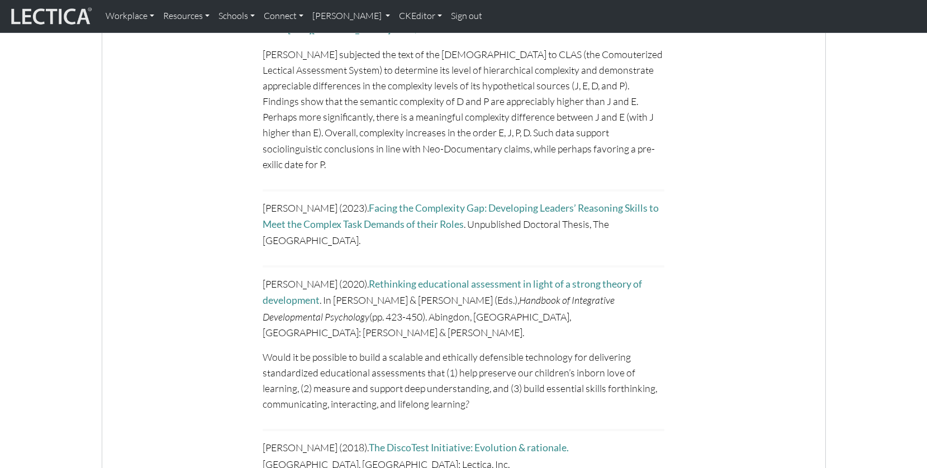
scroll to position [3029, 0]
click at [446, 16] on link "Sign out" at bounding box center [466, 15] width 40 height 23
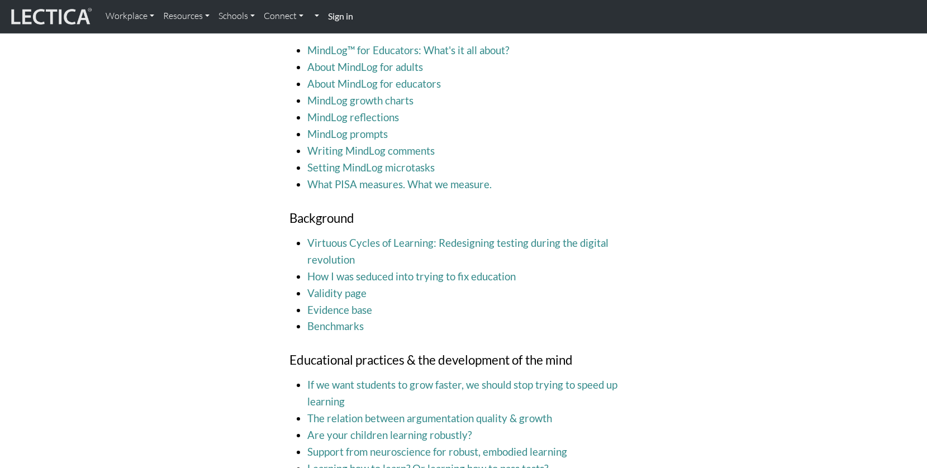
scroll to position [1198, 0]
